Goal: Task Accomplishment & Management: Use online tool/utility

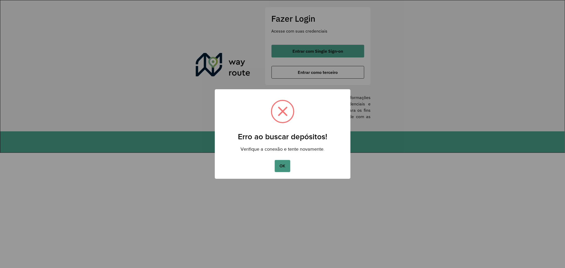
click at [285, 163] on button "OK" at bounding box center [283, 166] width 16 height 12
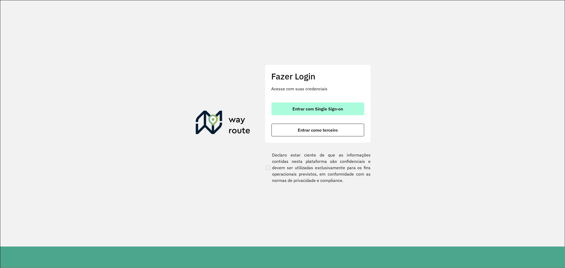
click at [321, 103] on button "Entrar com Single Sign-on" at bounding box center [318, 109] width 93 height 13
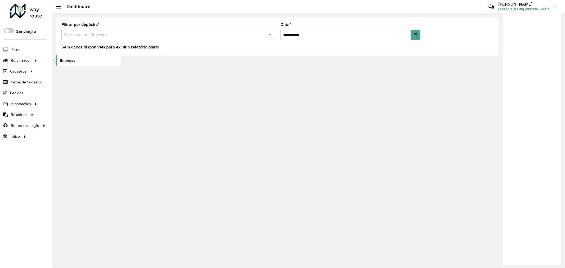
click at [82, 61] on link "Entregas" at bounding box center [88, 60] width 65 height 11
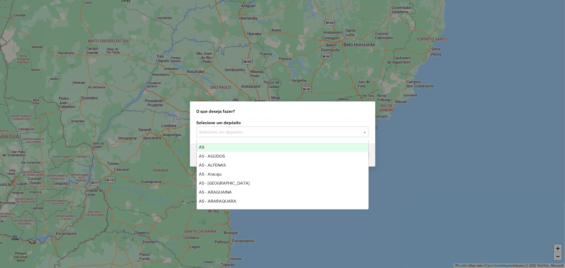
click at [314, 130] on input "text" at bounding box center [277, 132] width 156 height 6
type input "*****"
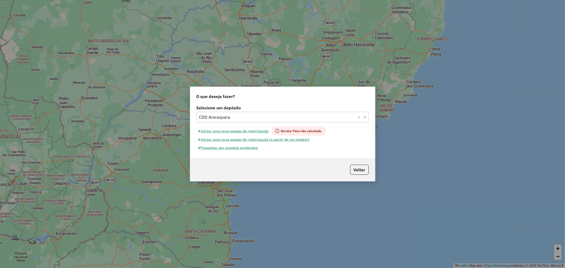
click at [233, 150] on button "Pesquisar por sessões existentes" at bounding box center [229, 148] width 64 height 8
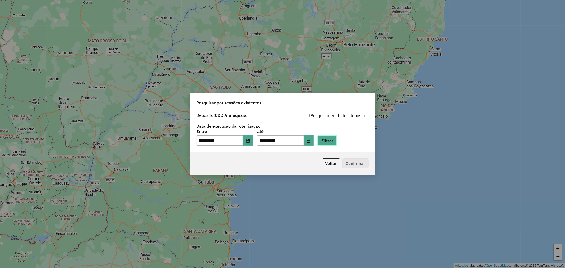
click at [337, 138] on button "Filtrar" at bounding box center [327, 141] width 19 height 10
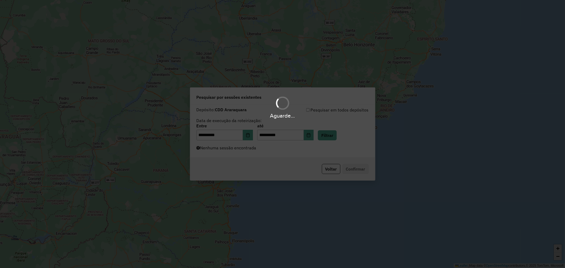
click at [248, 148] on div "Aguarde..." at bounding box center [282, 134] width 565 height 268
click at [263, 152] on div "Aguarde..." at bounding box center [282, 134] width 565 height 268
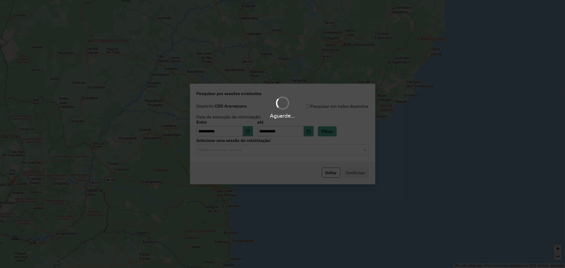
click at [255, 149] on hb-app "**********" at bounding box center [282, 134] width 565 height 268
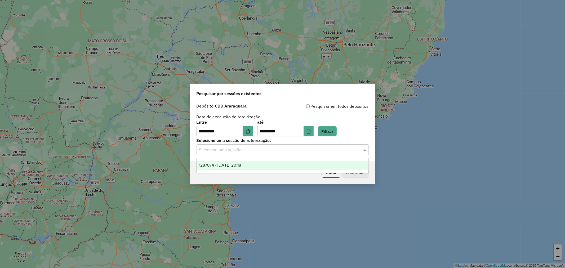
drag, startPoint x: 252, startPoint y: 151, endPoint x: 252, endPoint y: 163, distance: 12.2
click at [251, 151] on input "text" at bounding box center [277, 150] width 156 height 6
click at [252, 164] on div "1287874 - 03/10/2025 20:18" at bounding box center [283, 165] width 172 height 9
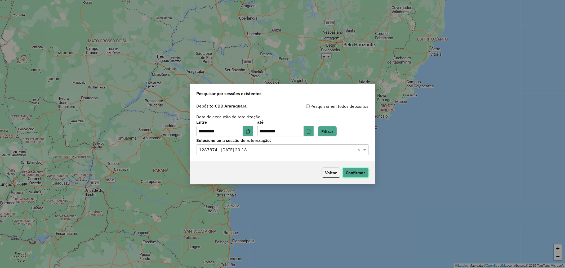
click at [356, 174] on button "Confirmar" at bounding box center [356, 173] width 26 height 10
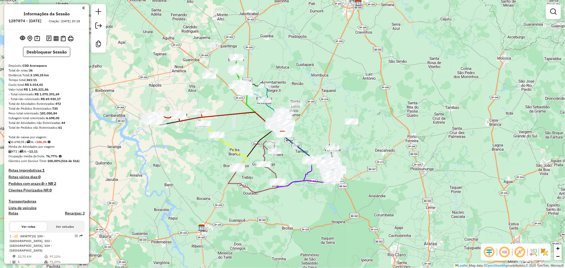
scroll to position [557, 0]
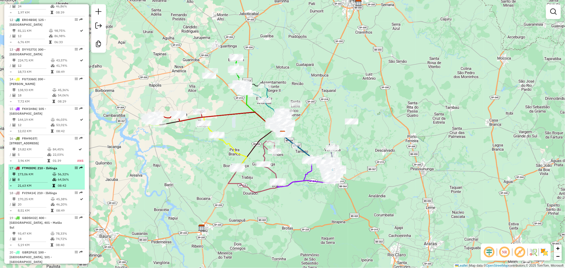
click at [54, 172] on td at bounding box center [54, 174] width 5 height 5
select select "**********"
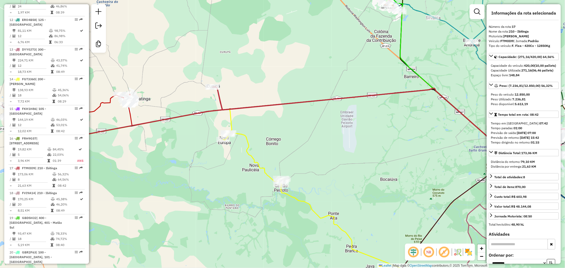
click at [524, 72] on strong "271,16" at bounding box center [526, 70] width 10 height 4
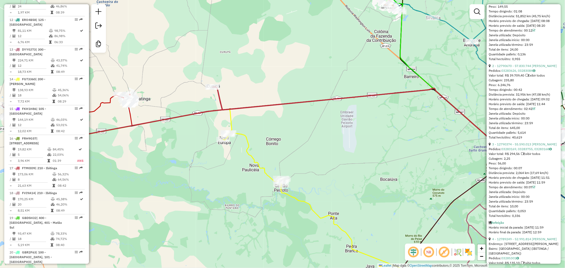
scroll to position [94, 0]
